Goal: Task Accomplishment & Management: Manage account settings

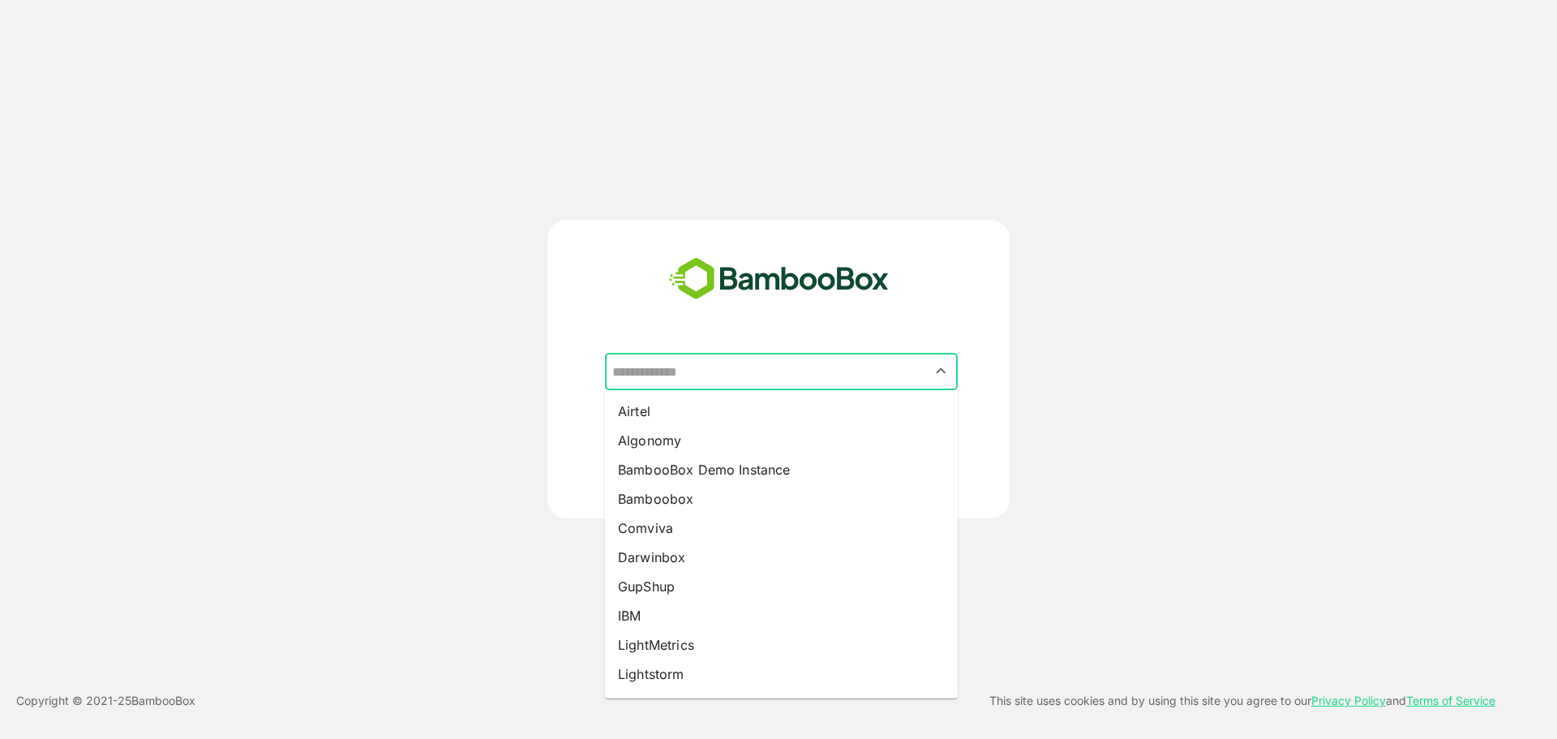
click at [770, 365] on input "text" at bounding box center [781, 371] width 346 height 31
click at [688, 671] on li "Lightstorm" at bounding box center [781, 673] width 353 height 29
type input "**********"
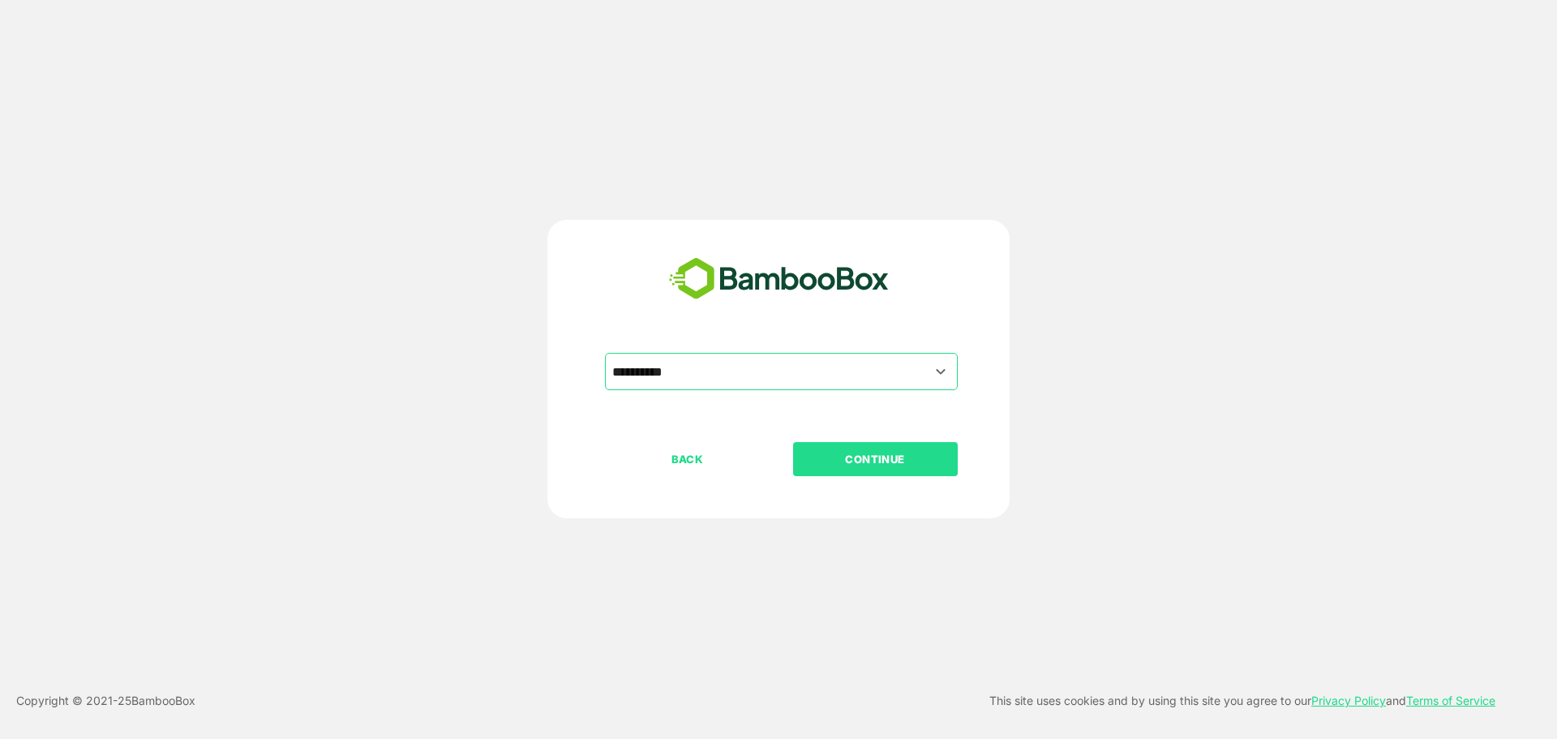
click at [889, 449] on button "CONTINUE" at bounding box center [875, 459] width 165 height 34
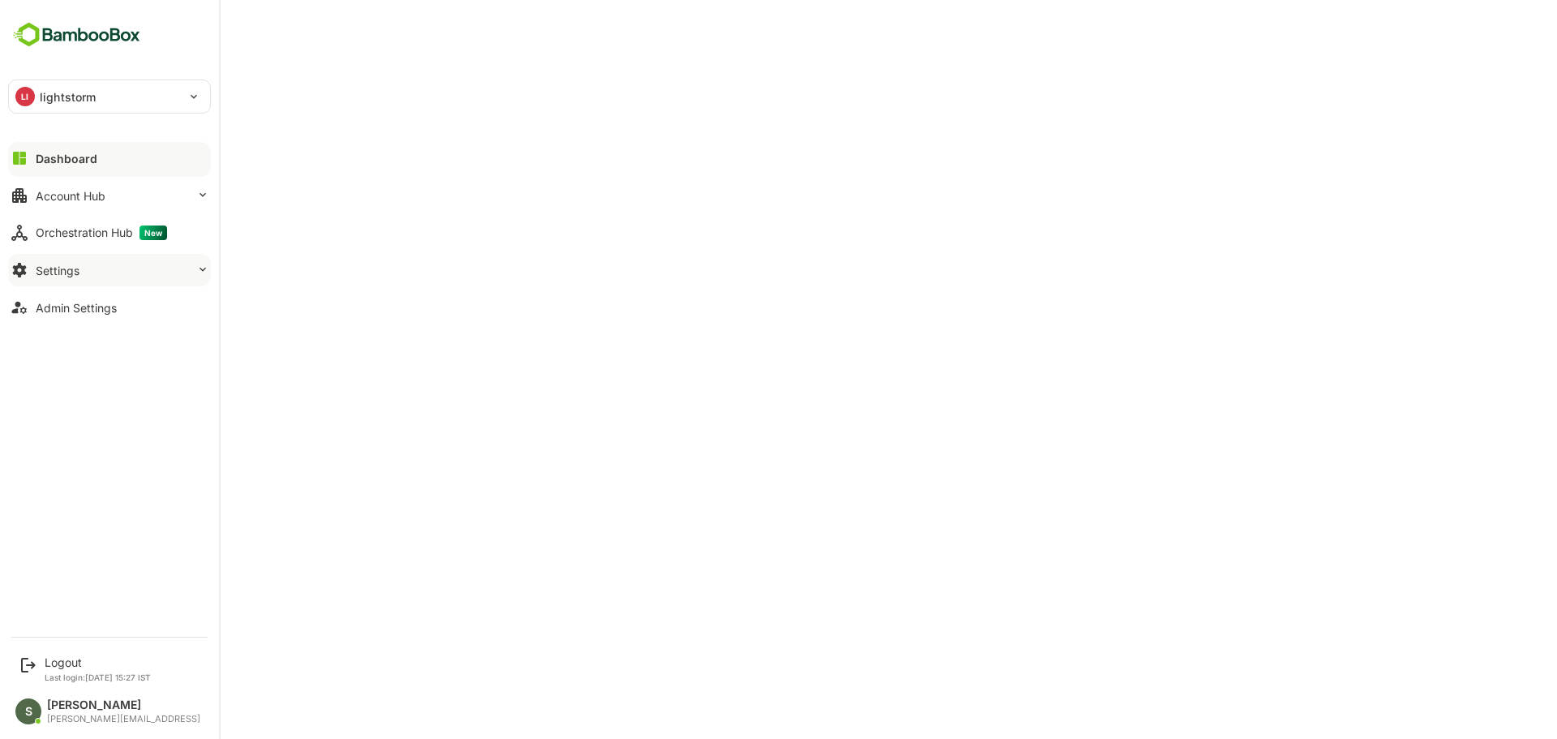
click at [79, 281] on button "Settings" at bounding box center [109, 270] width 203 height 32
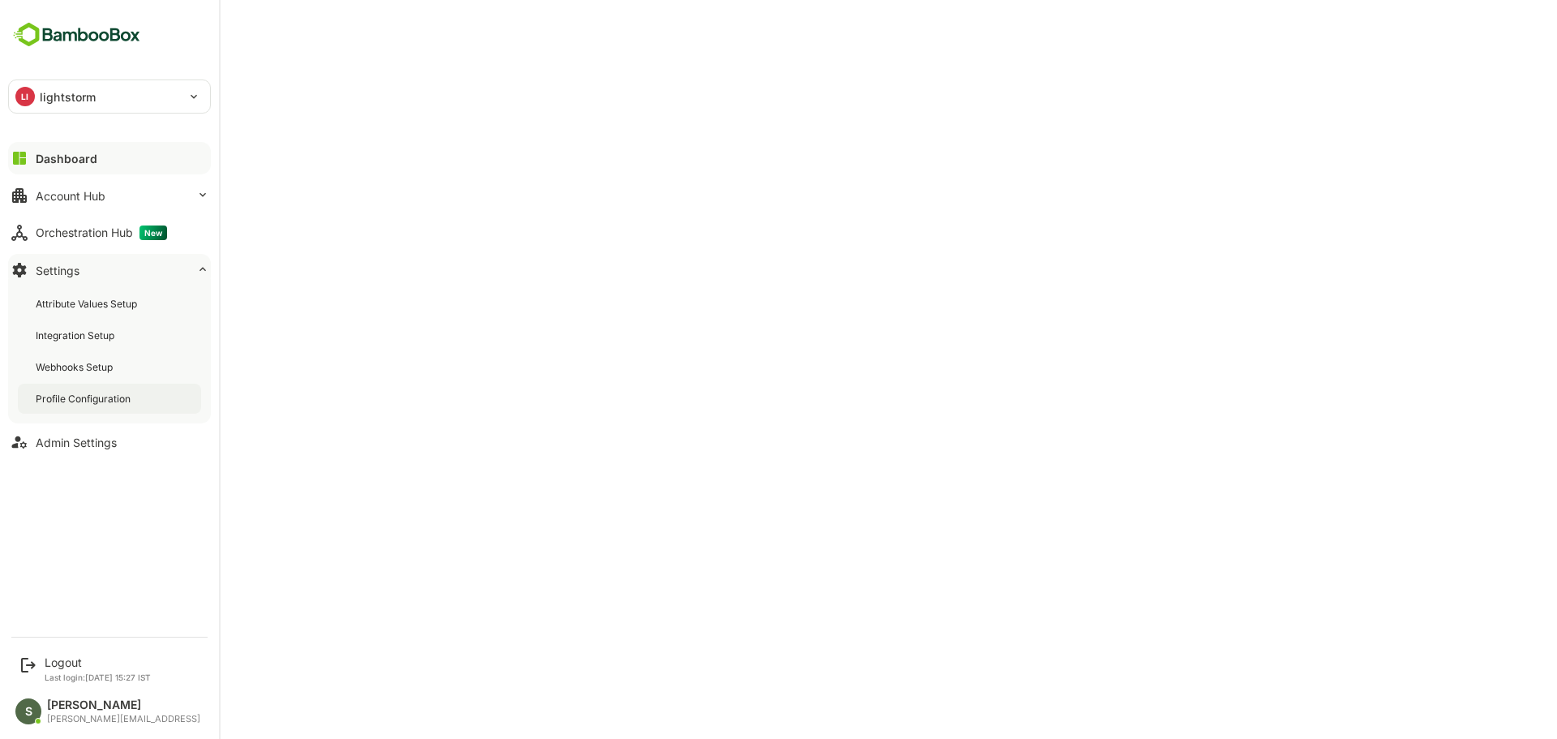
click at [100, 402] on div "Profile Configuration" at bounding box center [85, 399] width 98 height 14
drag, startPoint x: 133, startPoint y: 196, endPoint x: 191, endPoint y: 201, distance: 58.6
click at [191, 201] on button "Account Hub" at bounding box center [109, 195] width 203 height 32
click at [99, 195] on div "Account Hub" at bounding box center [71, 196] width 70 height 14
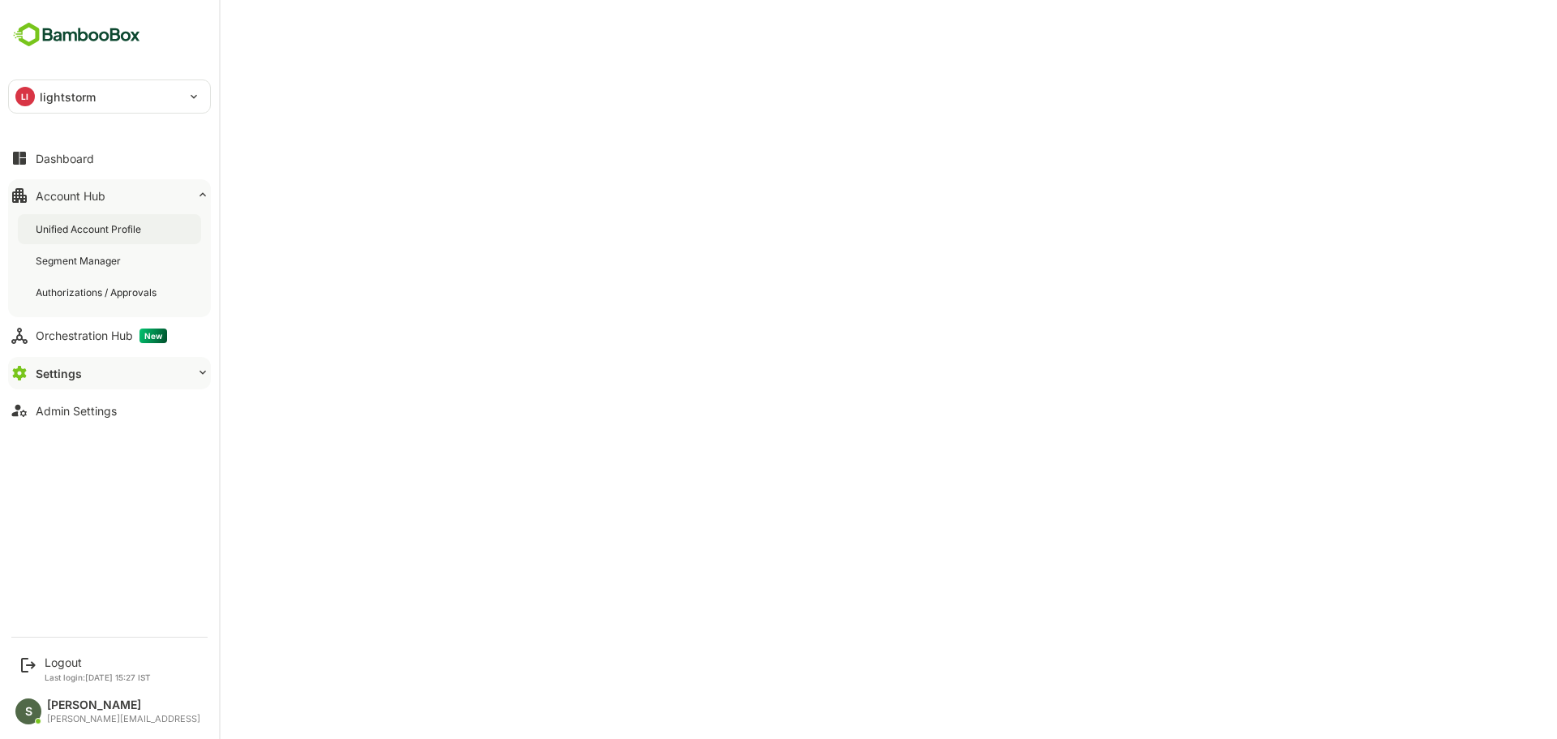
click at [88, 233] on div "Unified Account Profile" at bounding box center [90, 229] width 109 height 14
